Goal: Information Seeking & Learning: Learn about a topic

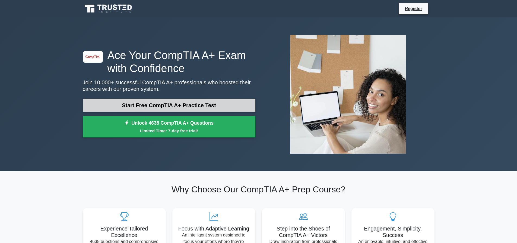
click at [159, 104] on link "Start Free CompTIA A+ Practice Test" at bounding box center [169, 105] width 173 height 13
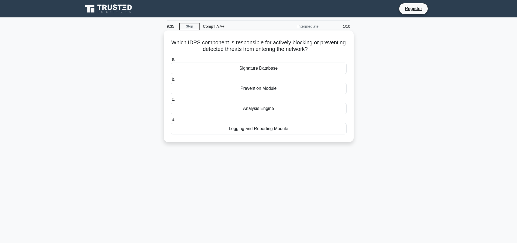
click at [278, 89] on div "Prevention Module" at bounding box center [259, 88] width 176 height 11
click at [171, 81] on input "b. Prevention Module" at bounding box center [171, 80] width 0 height 4
click at [276, 110] on div "Outdated or missing device drivers" at bounding box center [259, 108] width 176 height 11
click at [171, 101] on input "c. Outdated or missing device drivers" at bounding box center [171, 100] width 0 height 4
click at [253, 128] on div "Print head" at bounding box center [259, 128] width 176 height 11
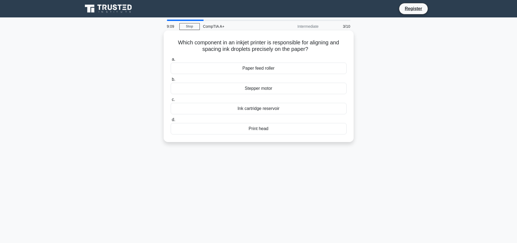
click at [171, 121] on input "d. Print head" at bounding box center [171, 120] width 0 height 4
click at [260, 90] on div "IMAP" at bounding box center [259, 88] width 176 height 11
click at [171, 81] on input "b. IMAP" at bounding box center [171, 80] width 0 height 4
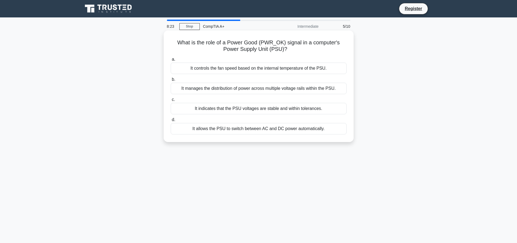
click at [244, 90] on div "It manages the distribution of power across multiple voltage rails within the P…" at bounding box center [259, 88] width 176 height 11
click at [171, 81] on input "b. It manages the distribution of power across multiple voltage rails within th…" at bounding box center [171, 80] width 0 height 4
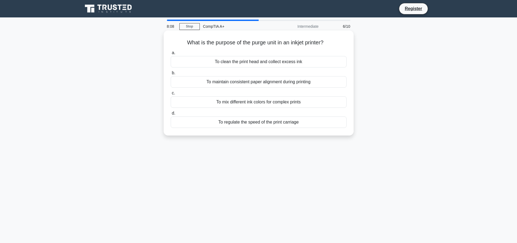
click at [275, 123] on div "To regulate the speed of the print carriage" at bounding box center [259, 121] width 176 height 11
click at [171, 115] on input "d. To regulate the speed of the print carriage" at bounding box center [171, 113] width 0 height 4
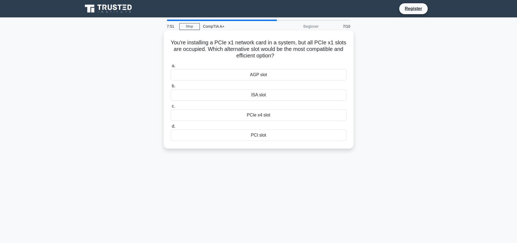
click at [271, 117] on div "PCIe x4 slot" at bounding box center [259, 114] width 176 height 11
click at [171, 108] on input "c. PCIe x4 slot" at bounding box center [171, 106] width 0 height 4
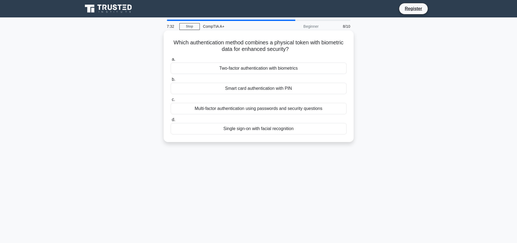
click at [260, 67] on div "Two-factor authentication with biometrics" at bounding box center [259, 67] width 176 height 11
click at [171, 61] on input "a. Two-factor authentication with biometrics" at bounding box center [171, 60] width 0 height 4
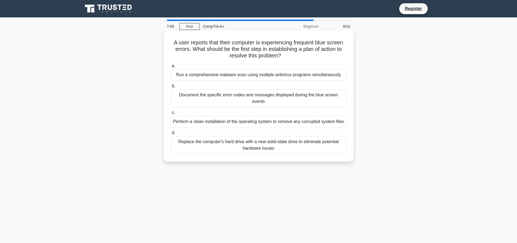
click at [242, 141] on div "Replace the computer's hard drive with a new solid-state drive to eliminate pot…" at bounding box center [259, 145] width 176 height 18
click at [171, 134] on input "d. Replace the computer's hard drive with a new solid-state drive to eliminate …" at bounding box center [171, 133] width 0 height 4
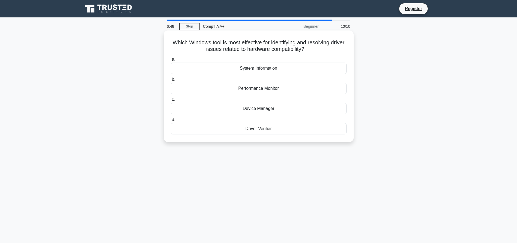
click at [262, 109] on div "Device Manager" at bounding box center [259, 108] width 176 height 11
click at [171, 101] on input "c. Device Manager" at bounding box center [171, 100] width 0 height 4
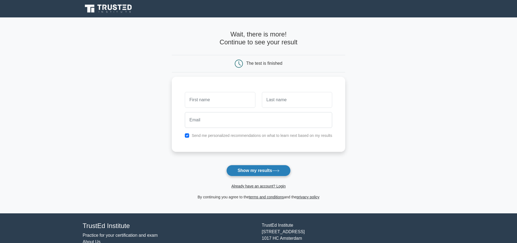
click at [277, 166] on button "Show my results" at bounding box center [259, 170] width 64 height 11
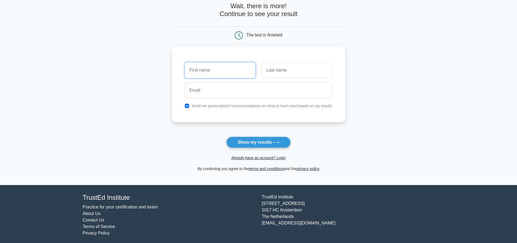
scroll to position [31, 0]
